Goal: Information Seeking & Learning: Learn about a topic

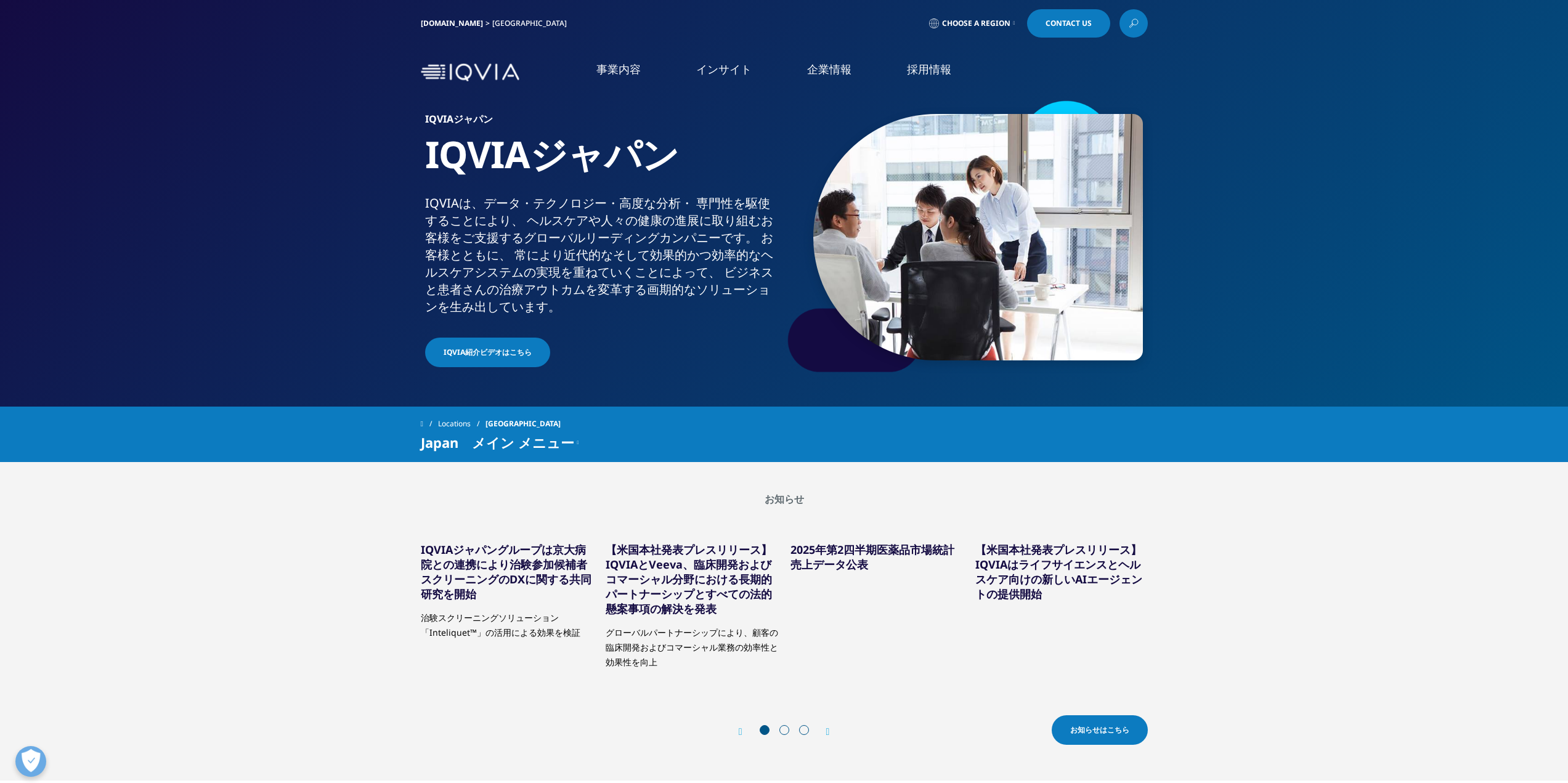
click at [828, 315] on link "臨床試験" at bounding box center [987, 316] width 377 height 15
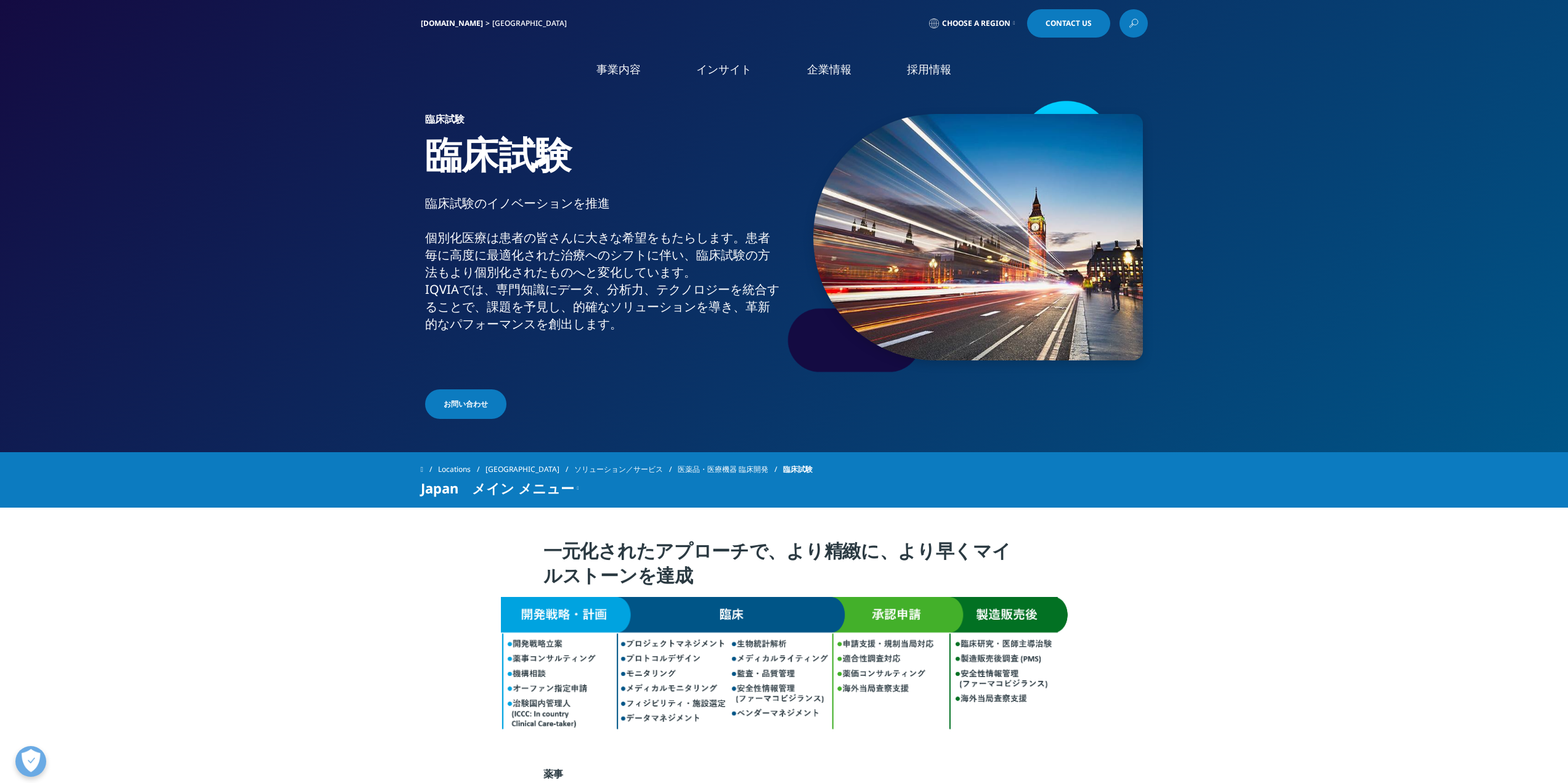
click at [507, 353] on link "概要" at bounding box center [489, 348] width 186 height 33
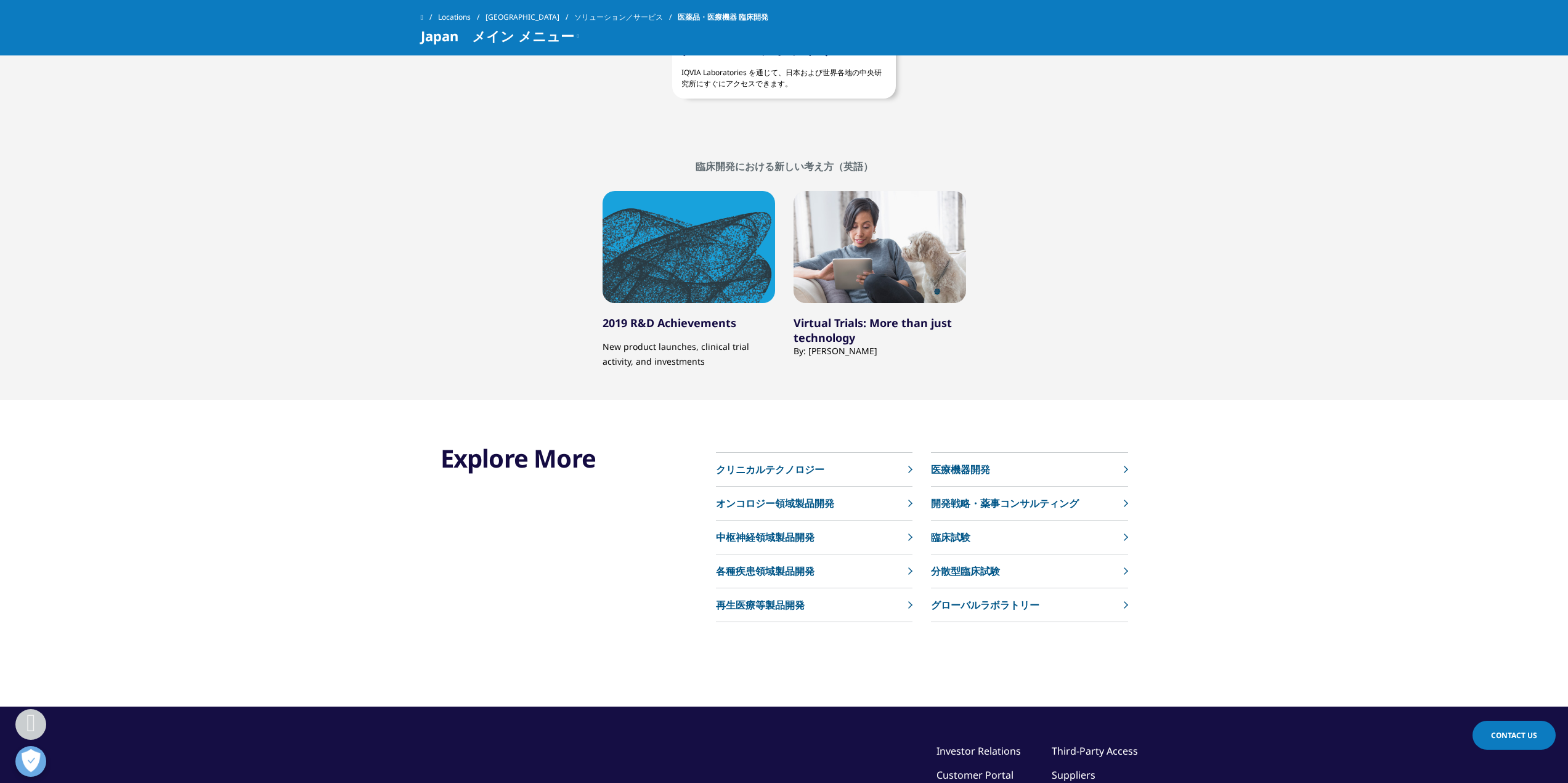
scroll to position [3876, 0]
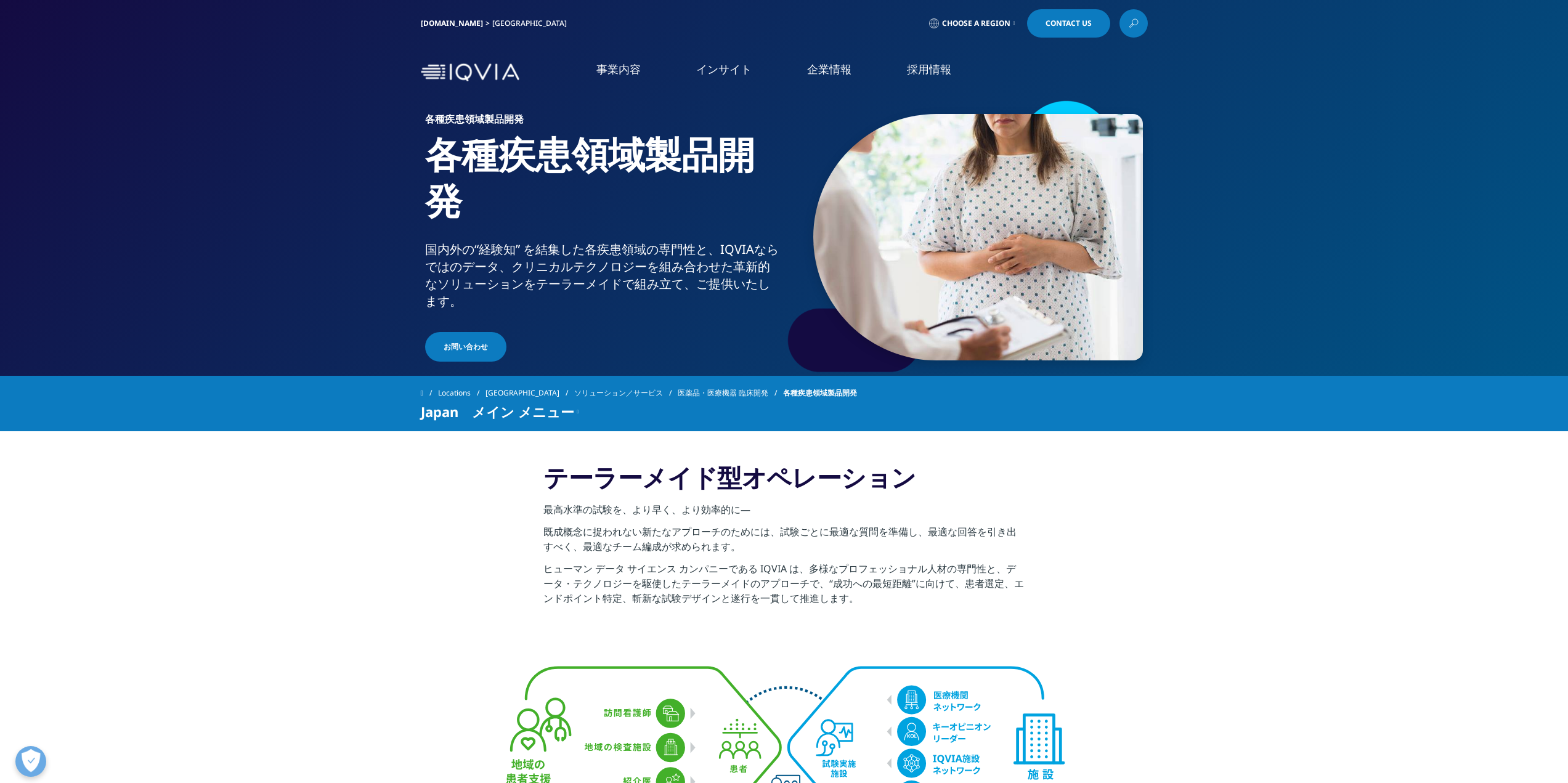
click at [108, 154] on link "IQVIAグループ" at bounding box center [304, 158] width 505 height 15
